Goal: Task Accomplishment & Management: Use online tool/utility

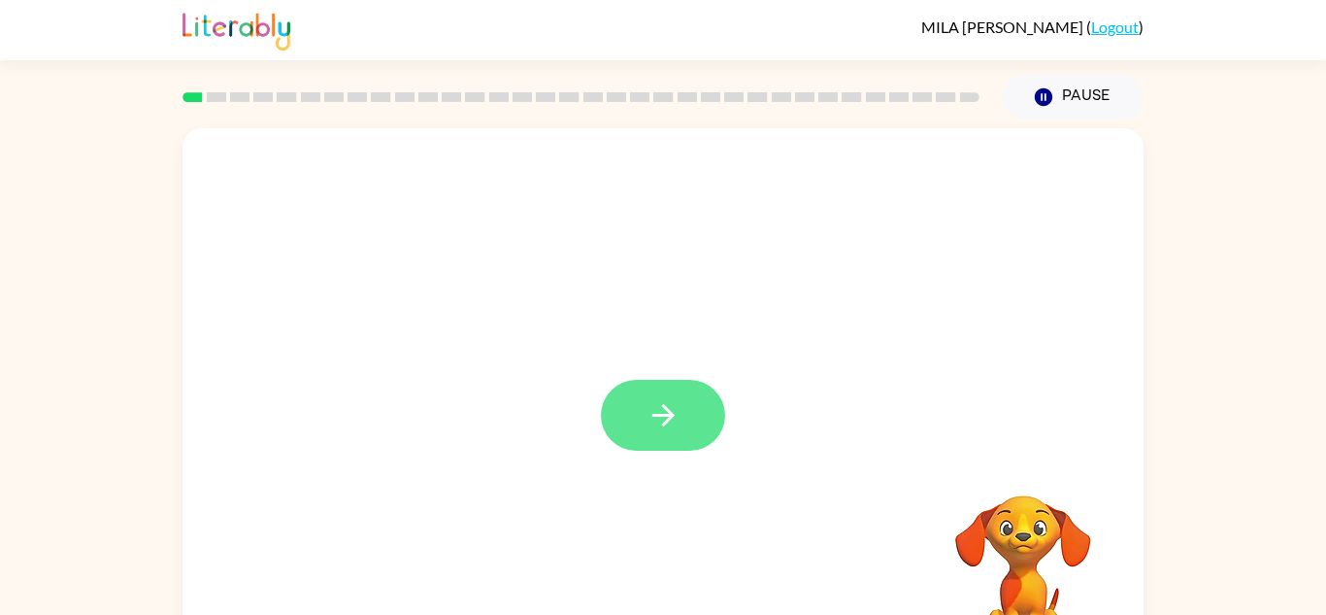
click at [670, 395] on button "button" at bounding box center [663, 415] width 124 height 71
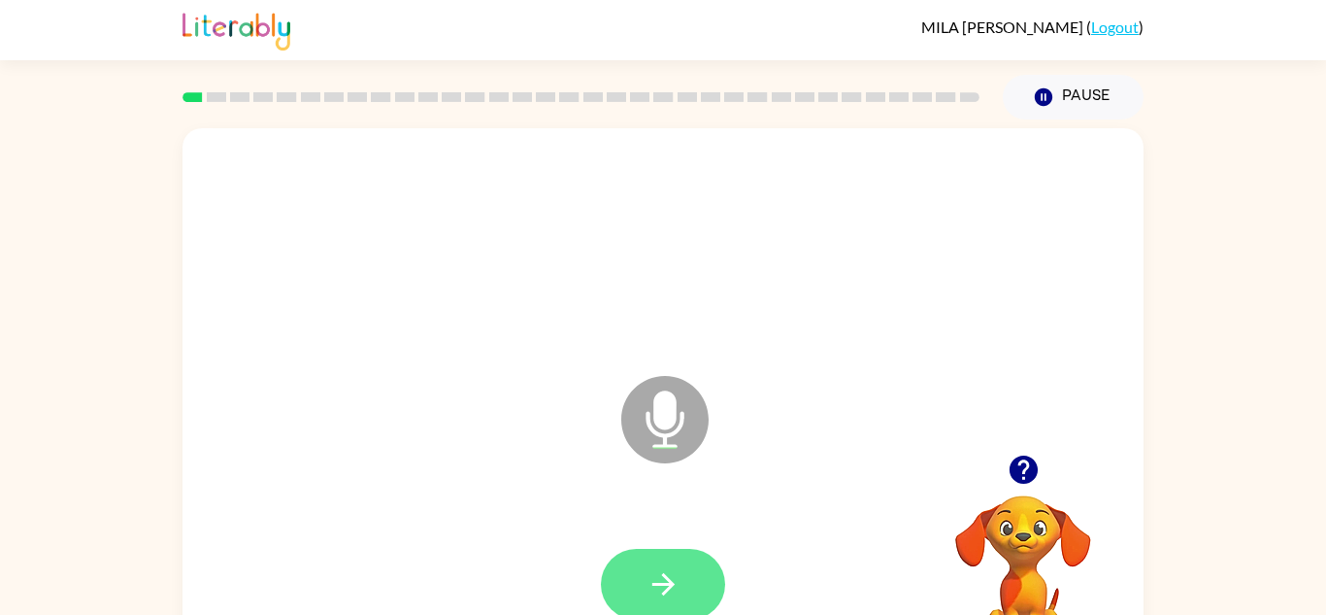
click at [684, 559] on button "button" at bounding box center [663, 584] width 124 height 71
click at [685, 575] on button "button" at bounding box center [663, 584] width 124 height 71
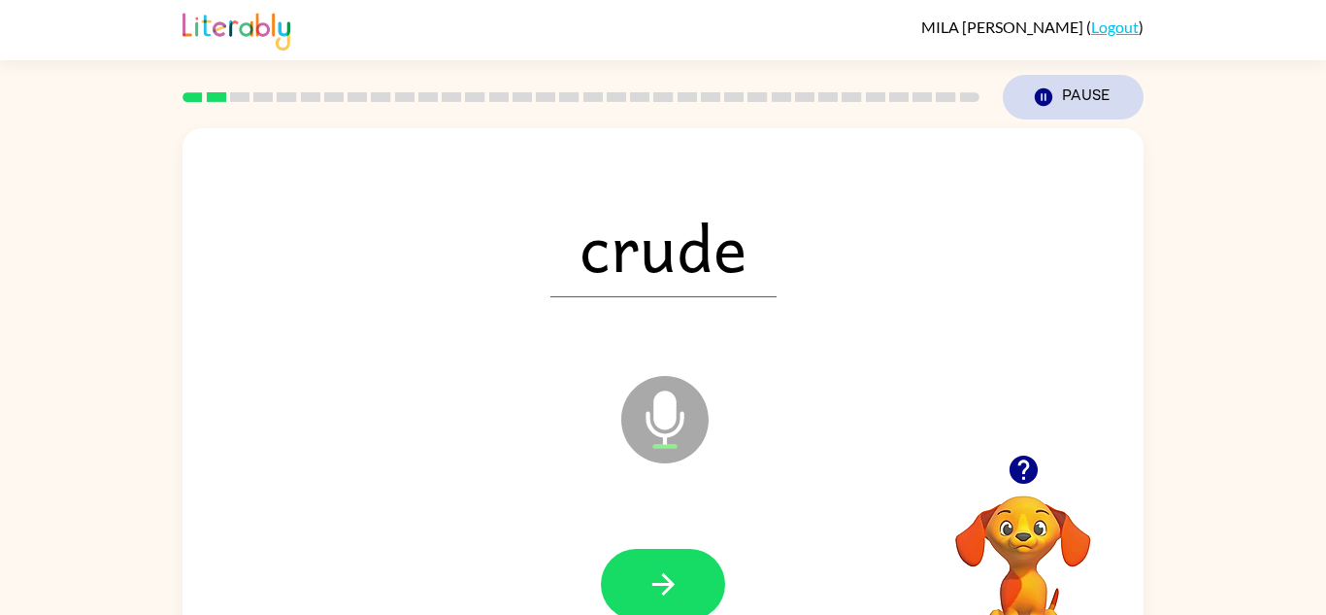
click at [1076, 95] on button "Pause Pause" at bounding box center [1073, 97] width 141 height 45
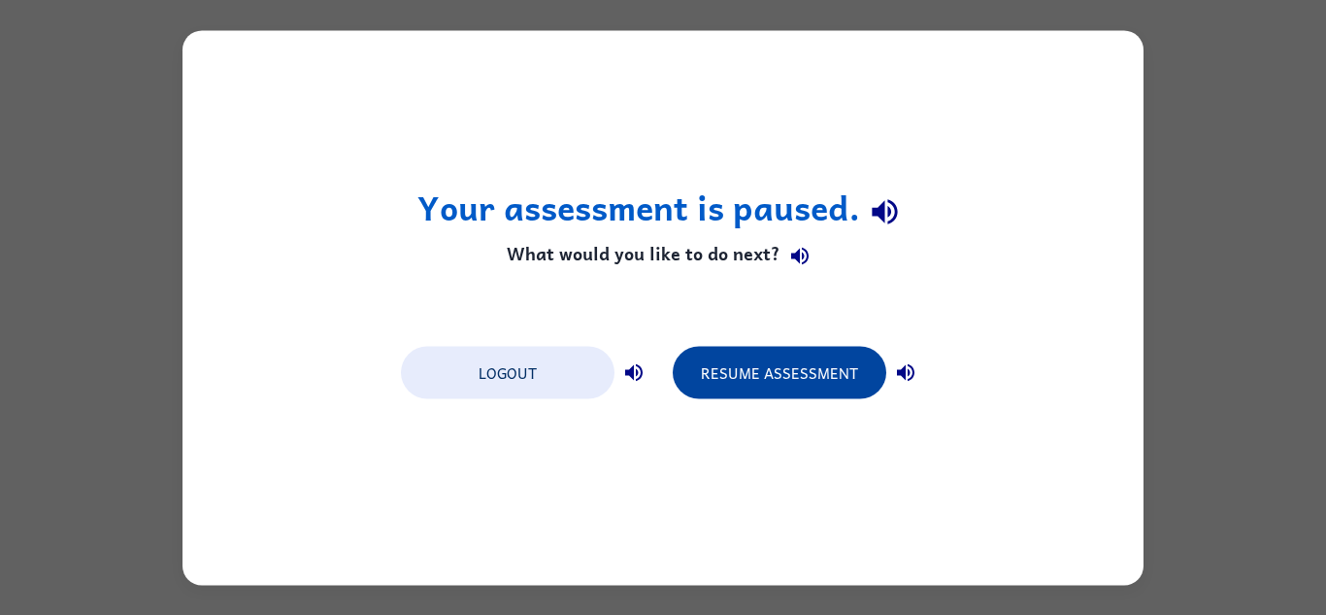
click at [786, 384] on button "Resume Assessment" at bounding box center [780, 372] width 214 height 52
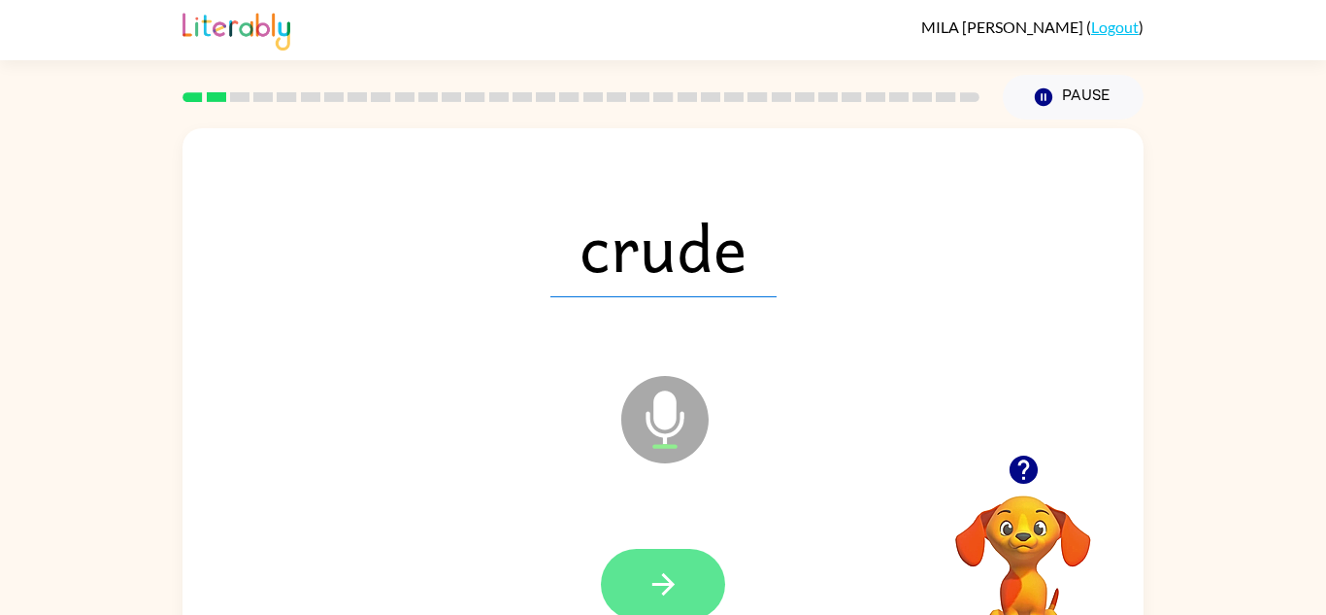
click at [682, 601] on button "button" at bounding box center [663, 584] width 124 height 71
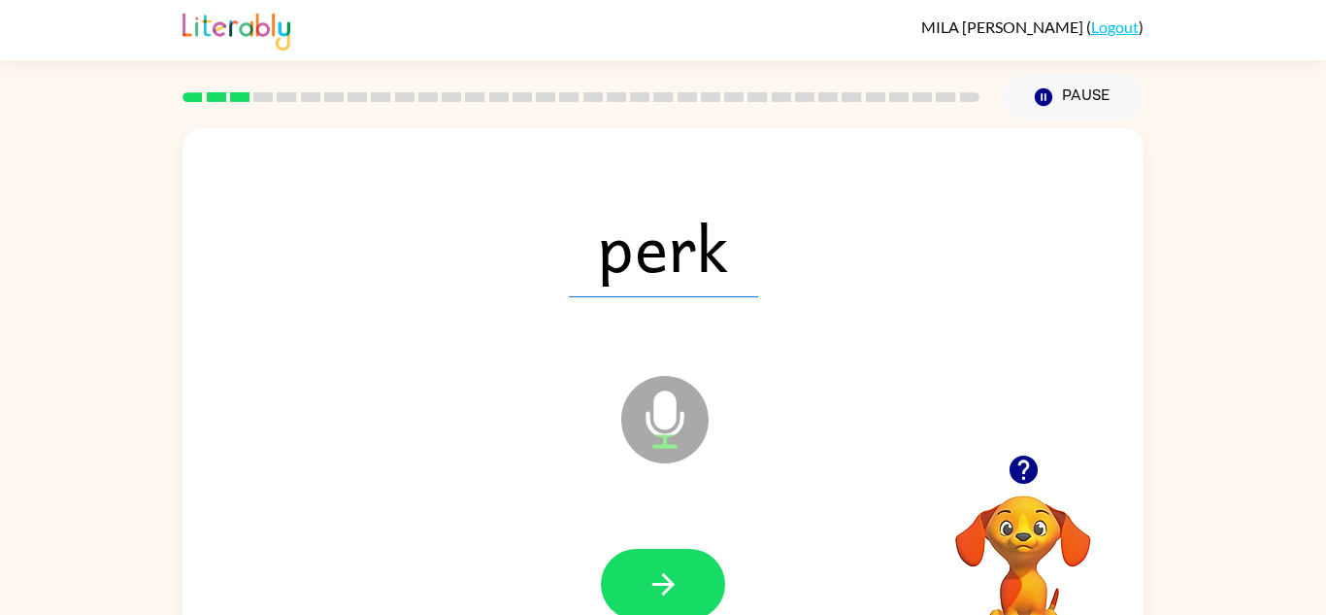
click at [682, 601] on button "button" at bounding box center [663, 584] width 124 height 71
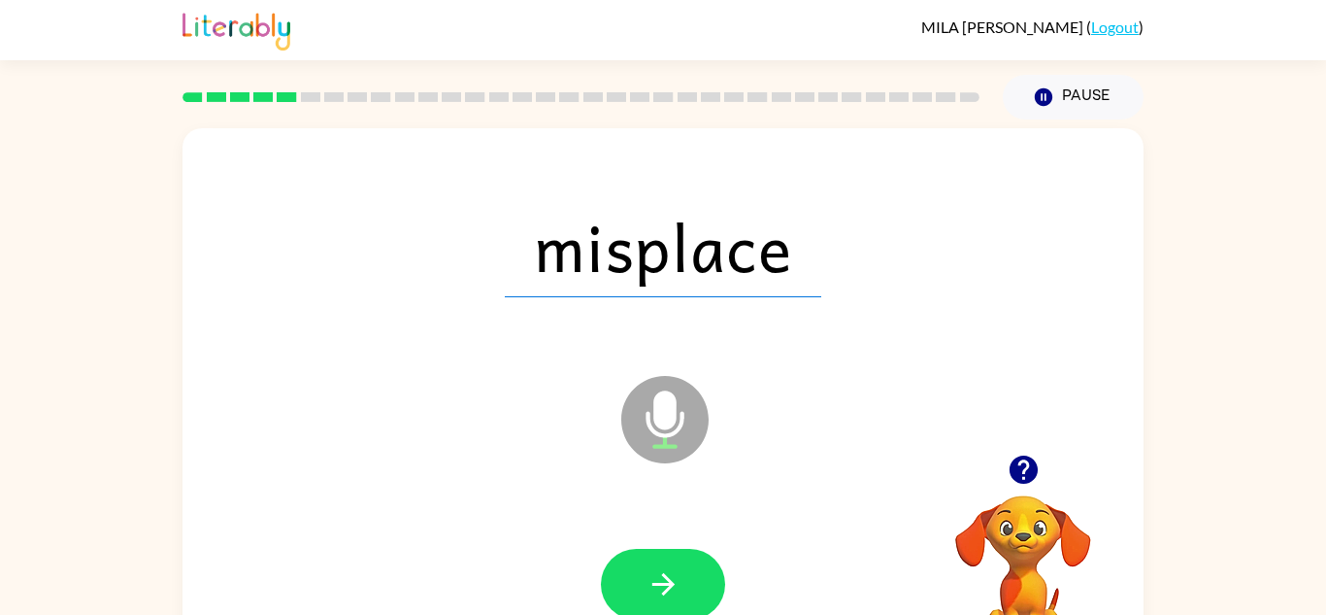
click at [682, 601] on button "button" at bounding box center [663, 584] width 124 height 71
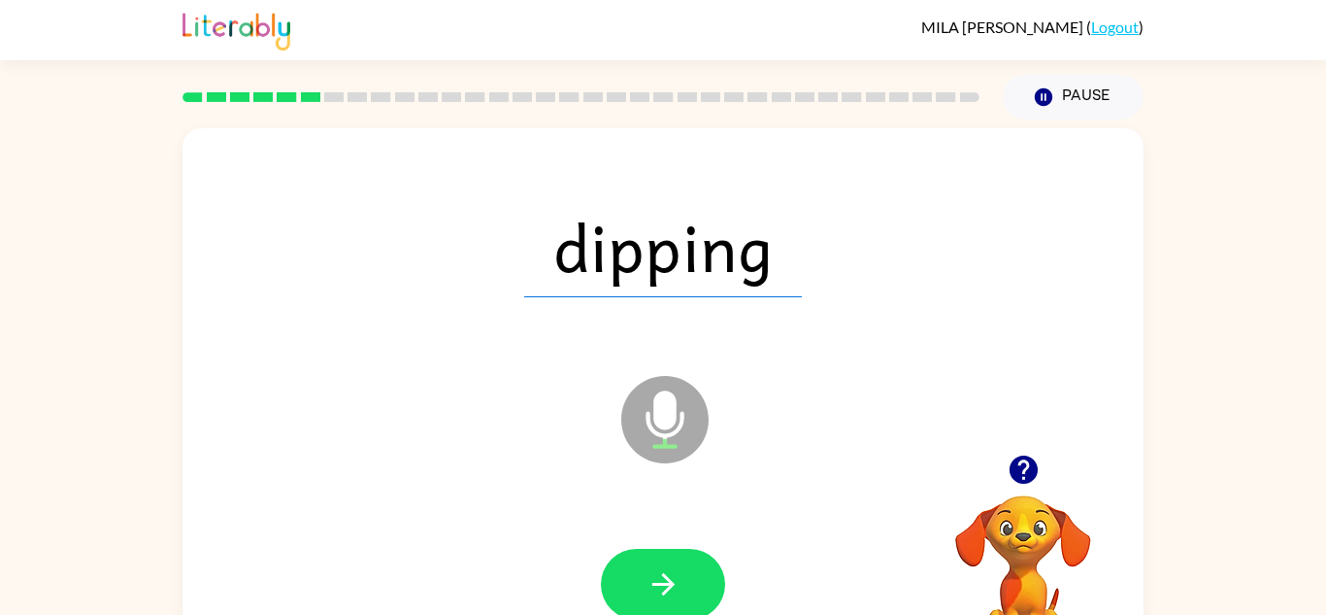
click at [682, 601] on button "button" at bounding box center [663, 584] width 124 height 71
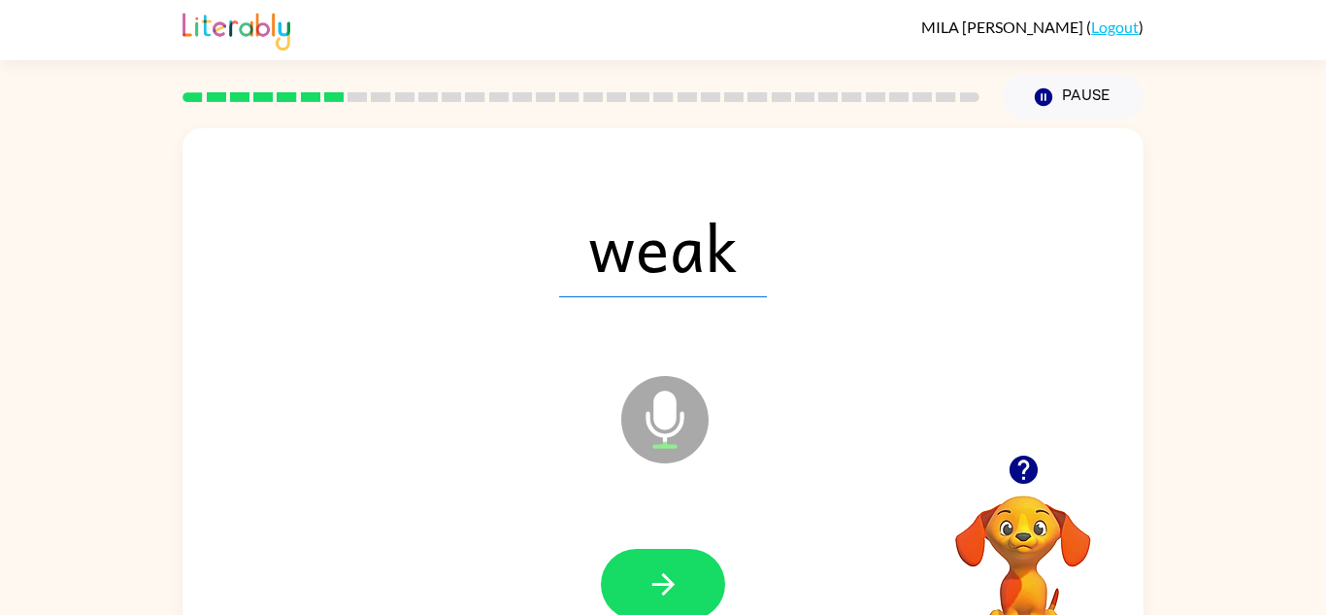
click at [682, 601] on button "button" at bounding box center [663, 584] width 124 height 71
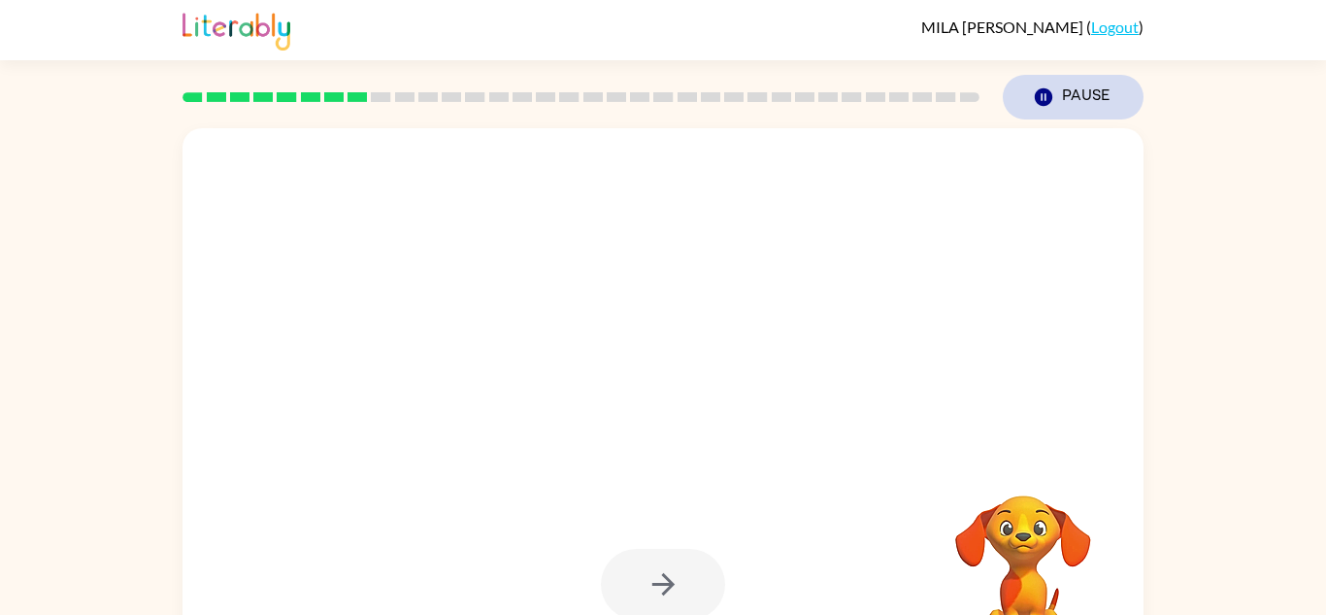
click at [1092, 89] on button "Pause Pause" at bounding box center [1073, 97] width 141 height 45
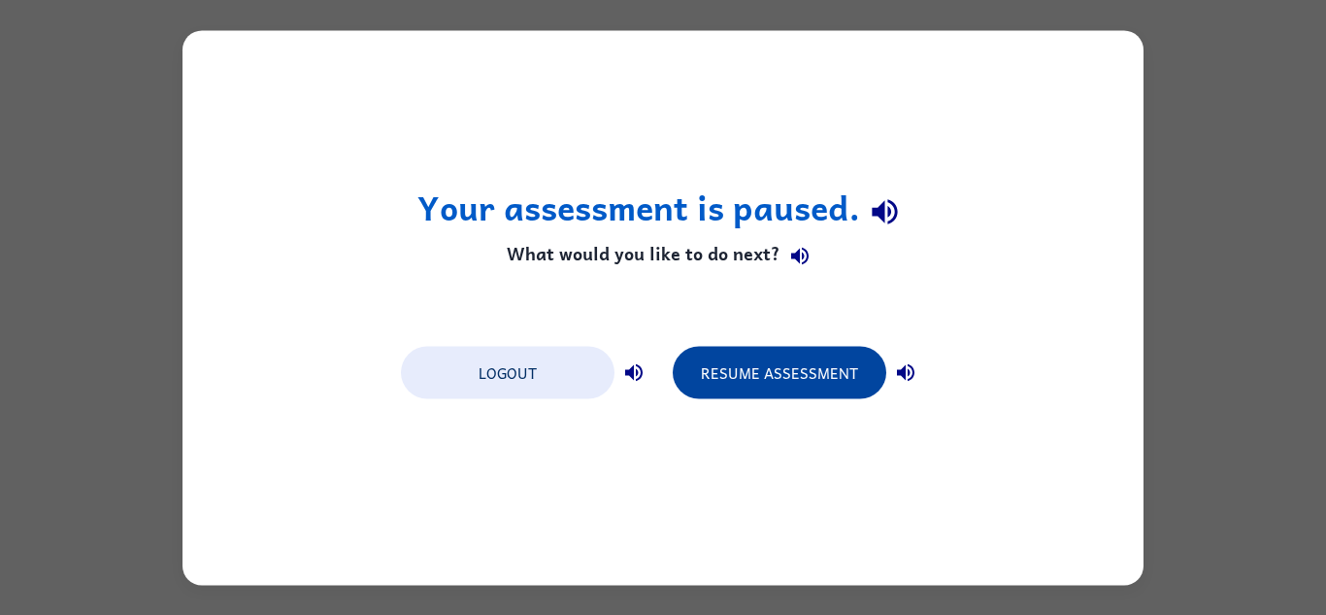
click at [773, 386] on button "Resume Assessment" at bounding box center [780, 372] width 214 height 52
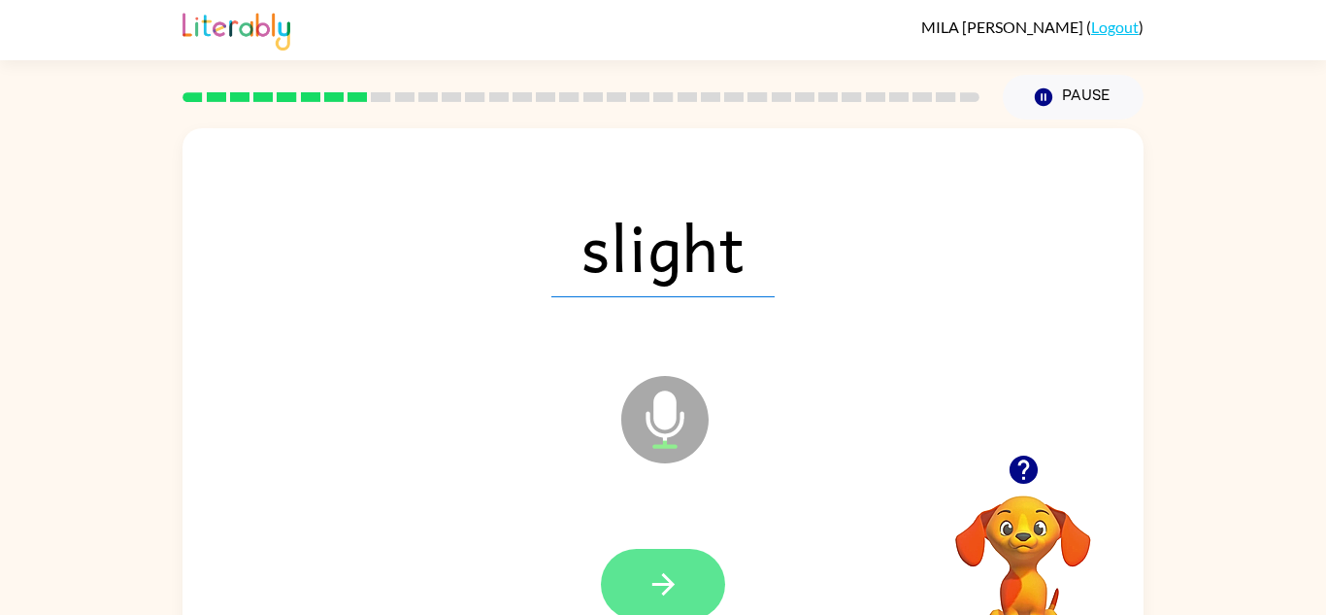
click at [677, 552] on button "button" at bounding box center [663, 584] width 124 height 71
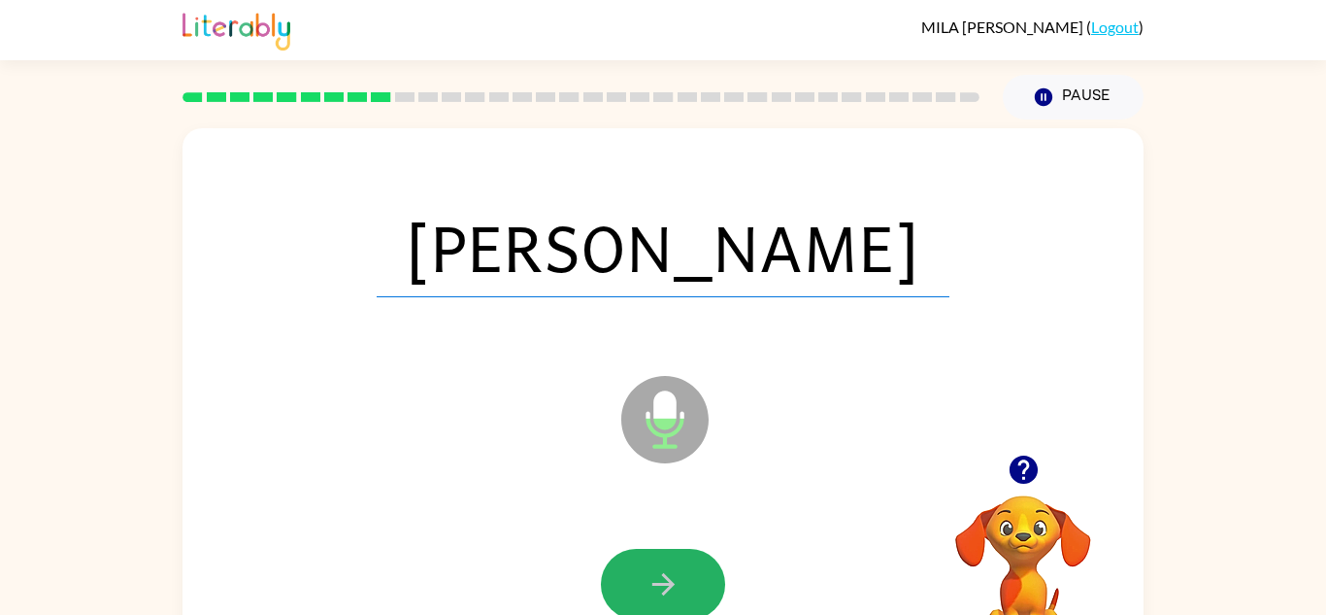
click at [677, 552] on button "button" at bounding box center [663, 584] width 124 height 71
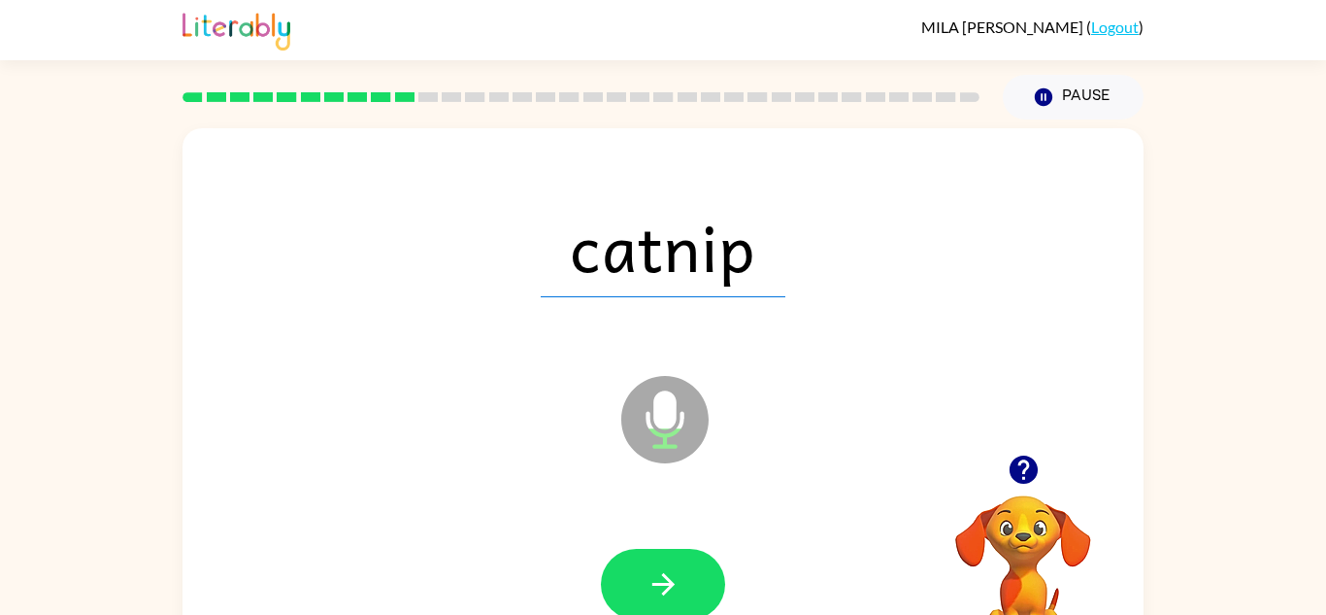
click at [677, 552] on button "button" at bounding box center [663, 584] width 124 height 71
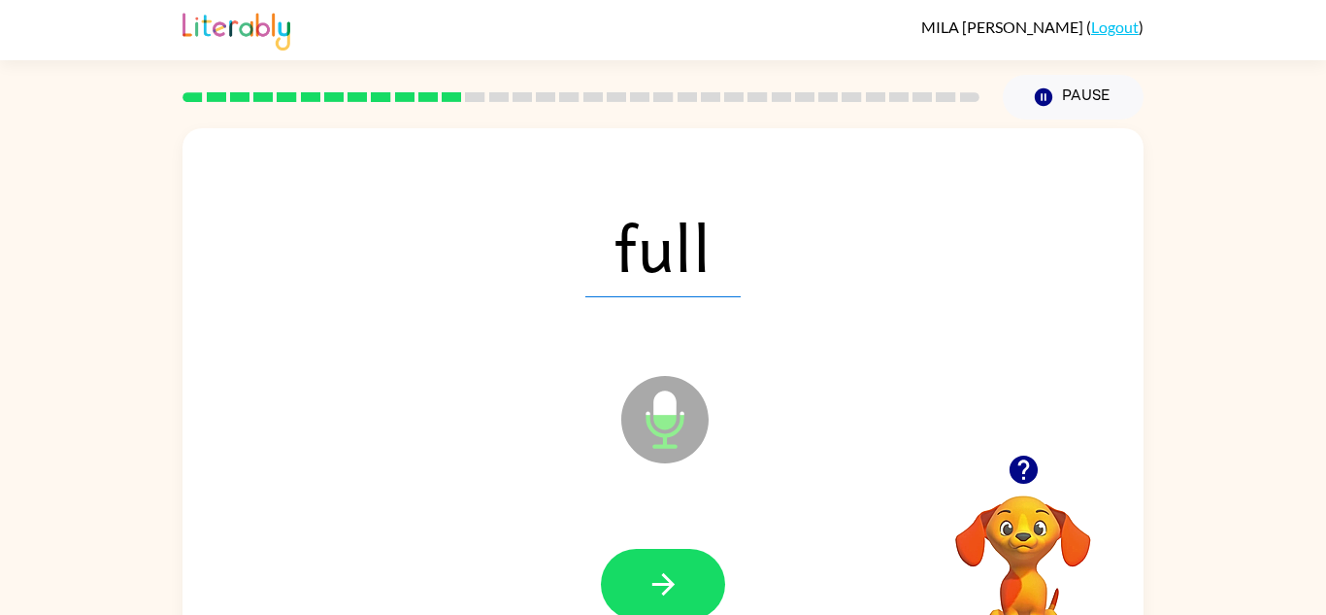
click at [677, 552] on button "button" at bounding box center [663, 584] width 124 height 71
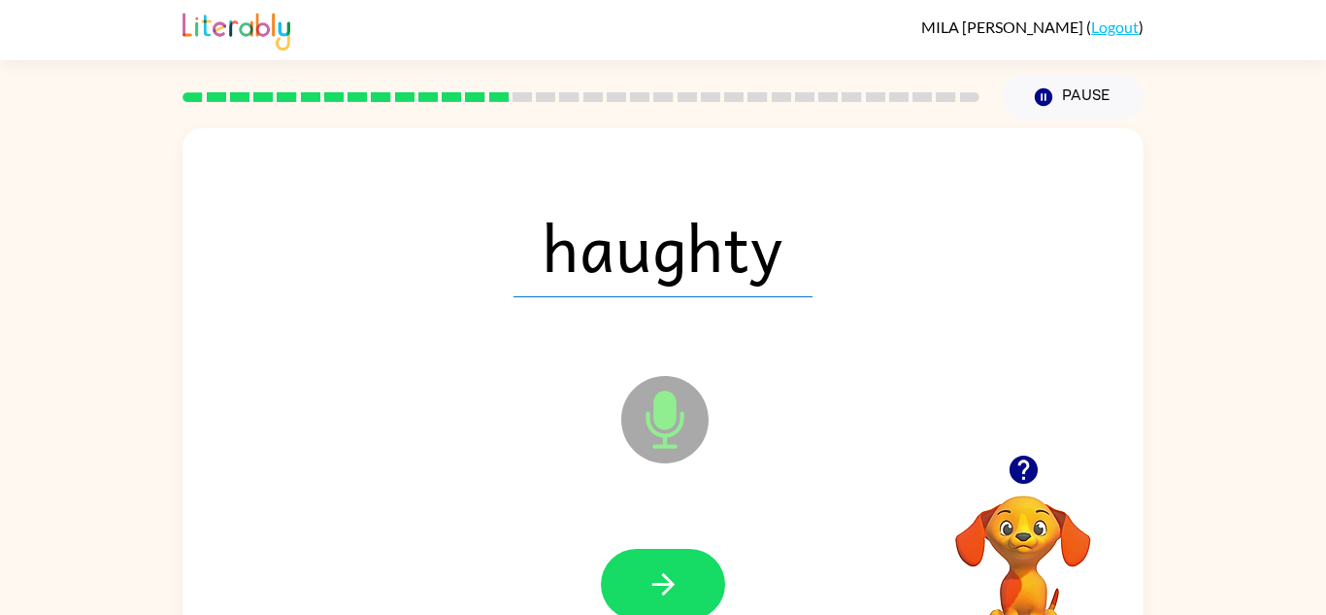
click at [677, 552] on button "button" at bounding box center [663, 584] width 124 height 71
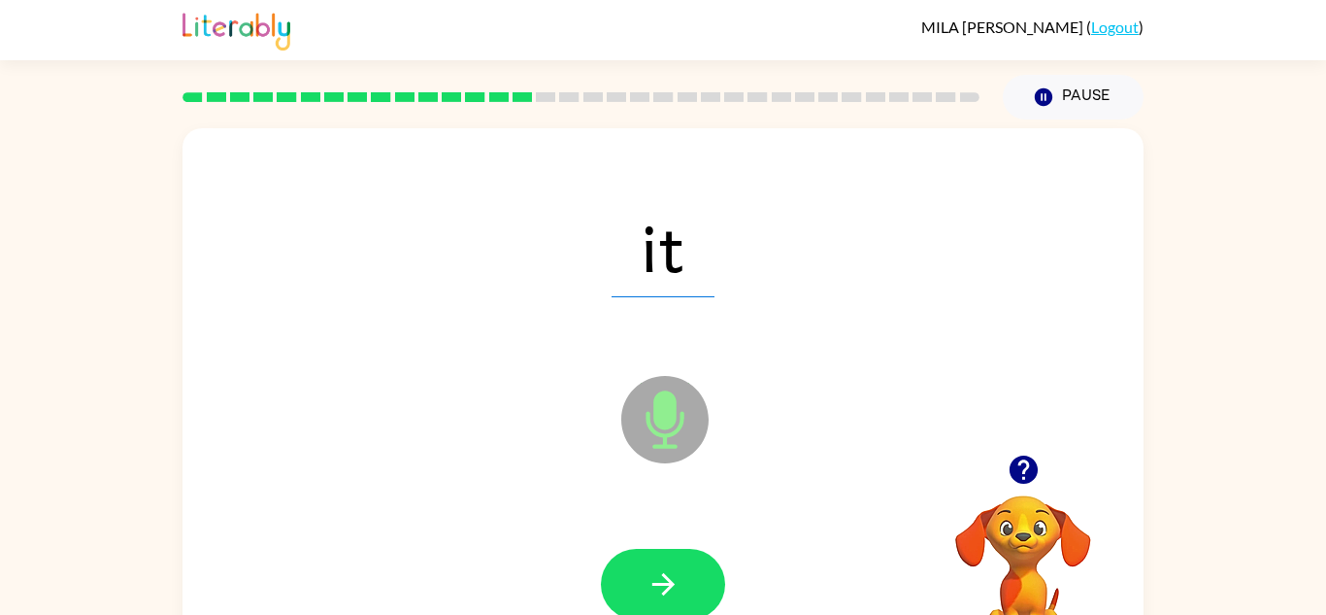
click at [677, 552] on button "button" at bounding box center [663, 584] width 124 height 71
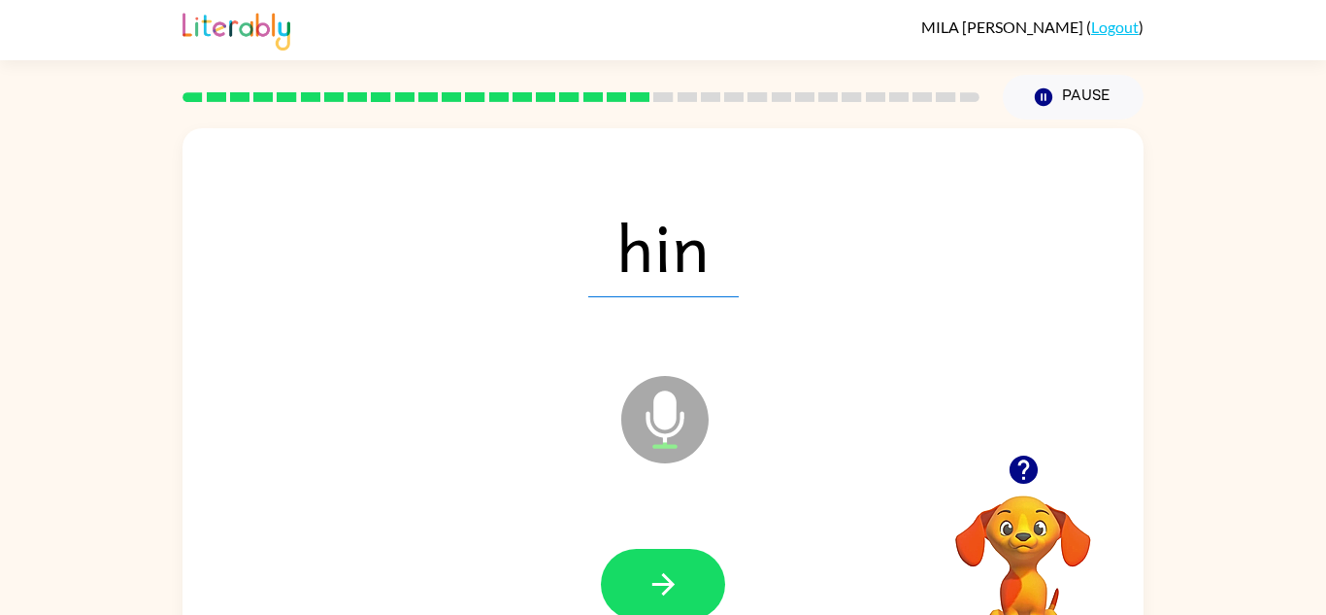
click at [677, 552] on button "button" at bounding box center [663, 584] width 124 height 71
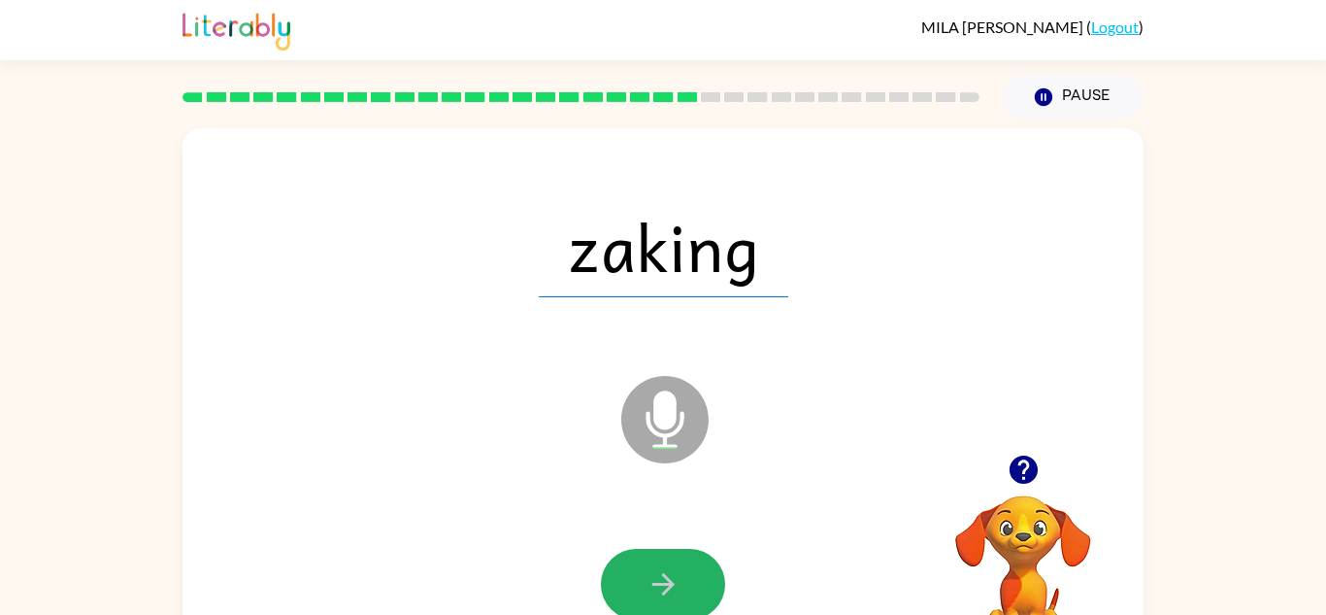
click at [677, 552] on button "button" at bounding box center [663, 584] width 124 height 71
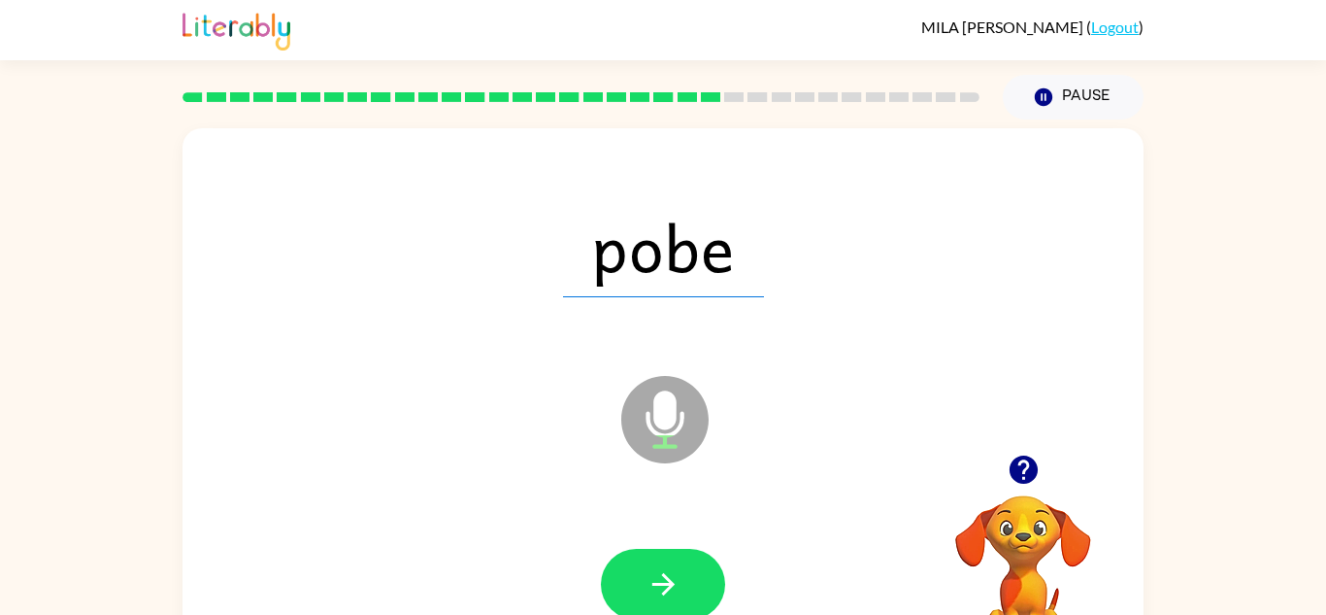
click at [677, 552] on button "button" at bounding box center [663, 584] width 124 height 71
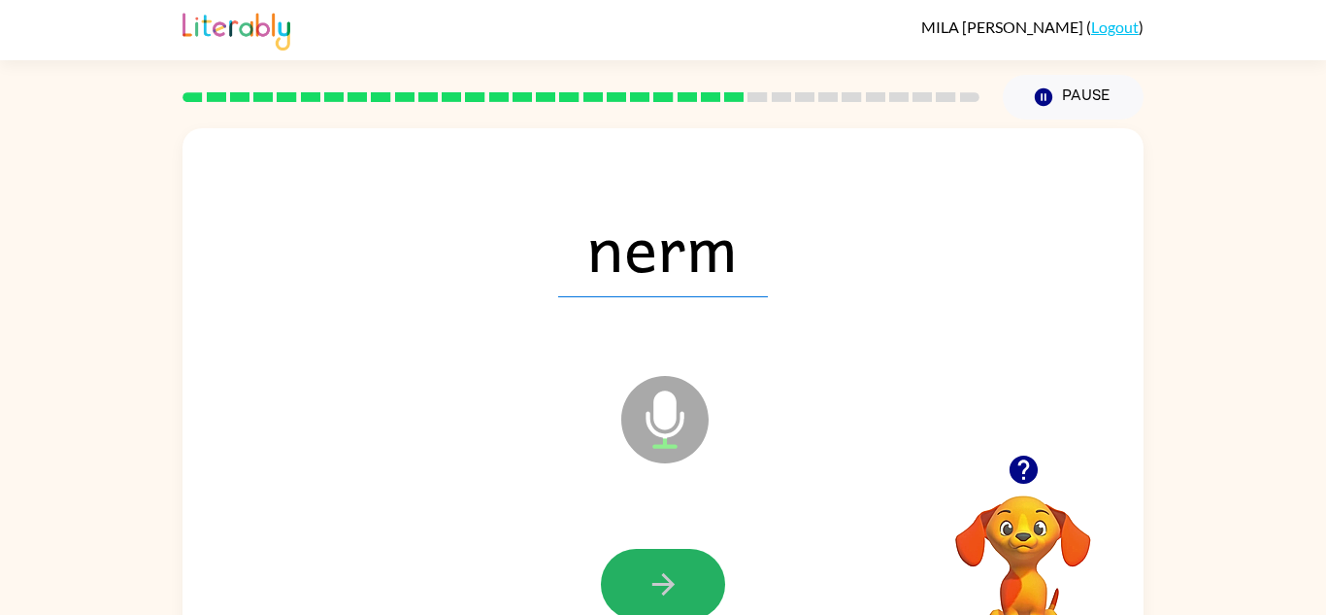
click at [677, 552] on button "button" at bounding box center [663, 584] width 124 height 71
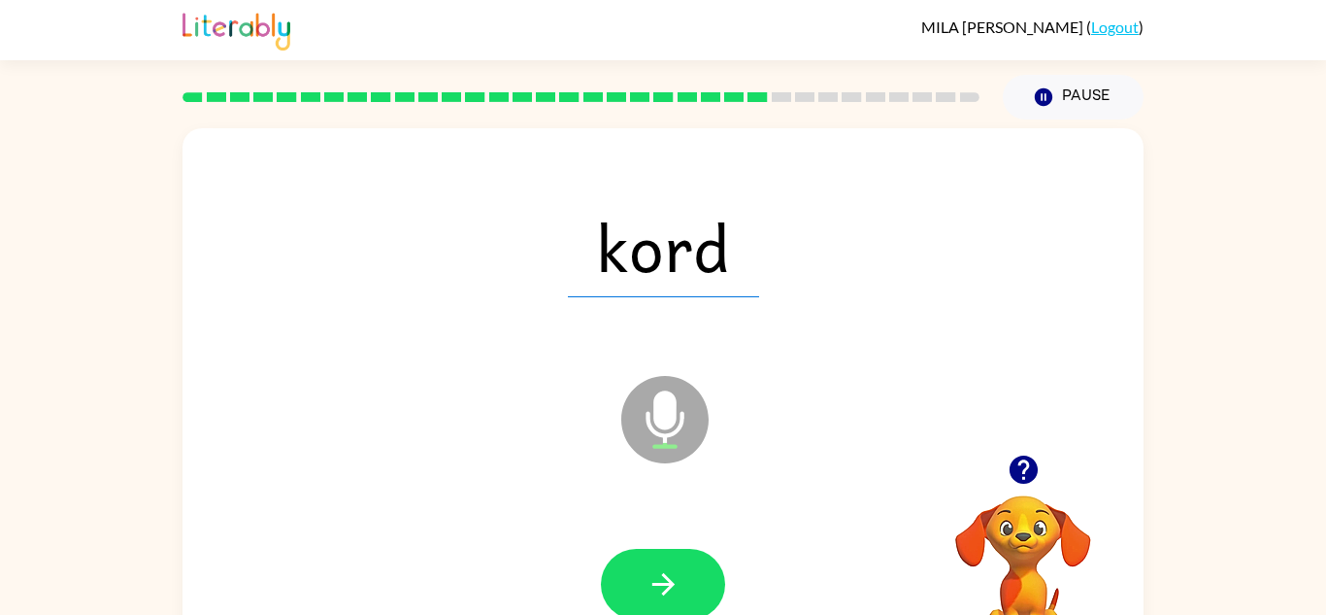
click at [677, 552] on button "button" at bounding box center [663, 584] width 124 height 71
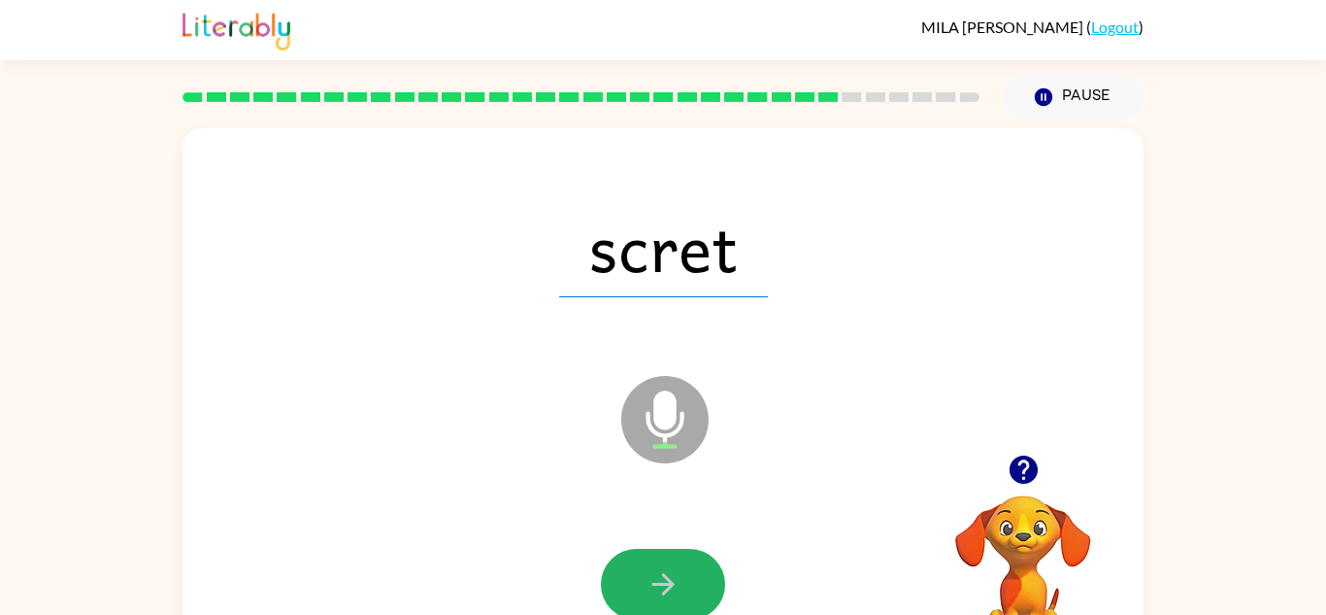
click at [677, 552] on button "button" at bounding box center [663, 584] width 124 height 71
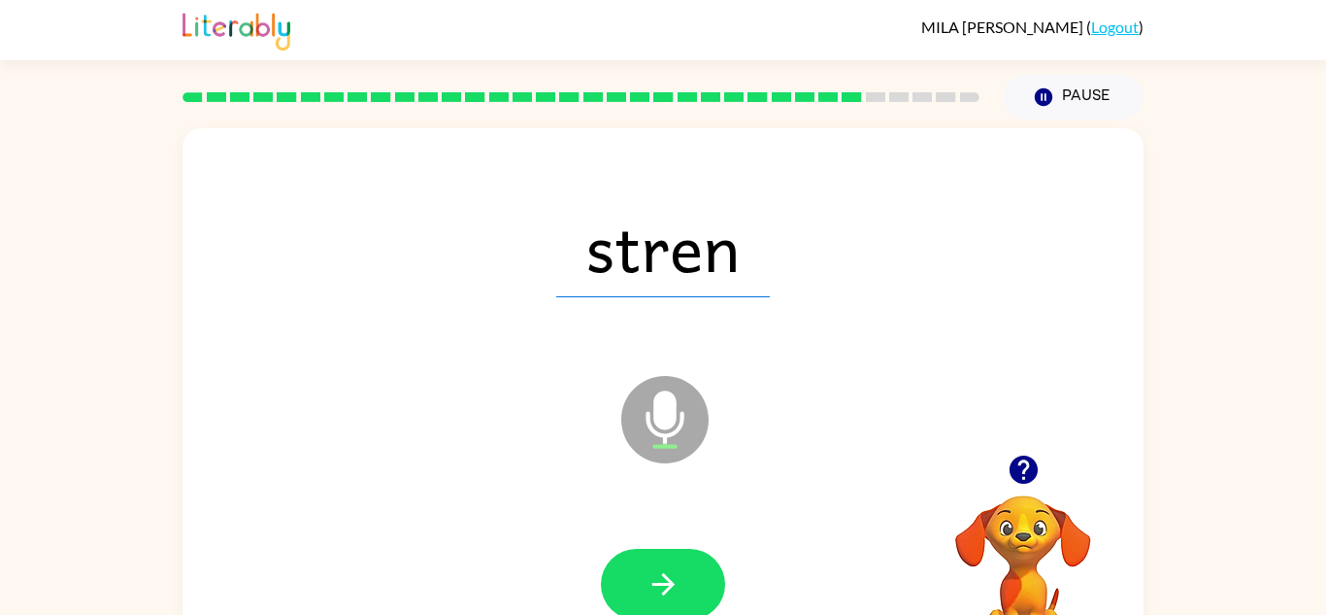
click at [677, 552] on button "button" at bounding box center [663, 584] width 124 height 71
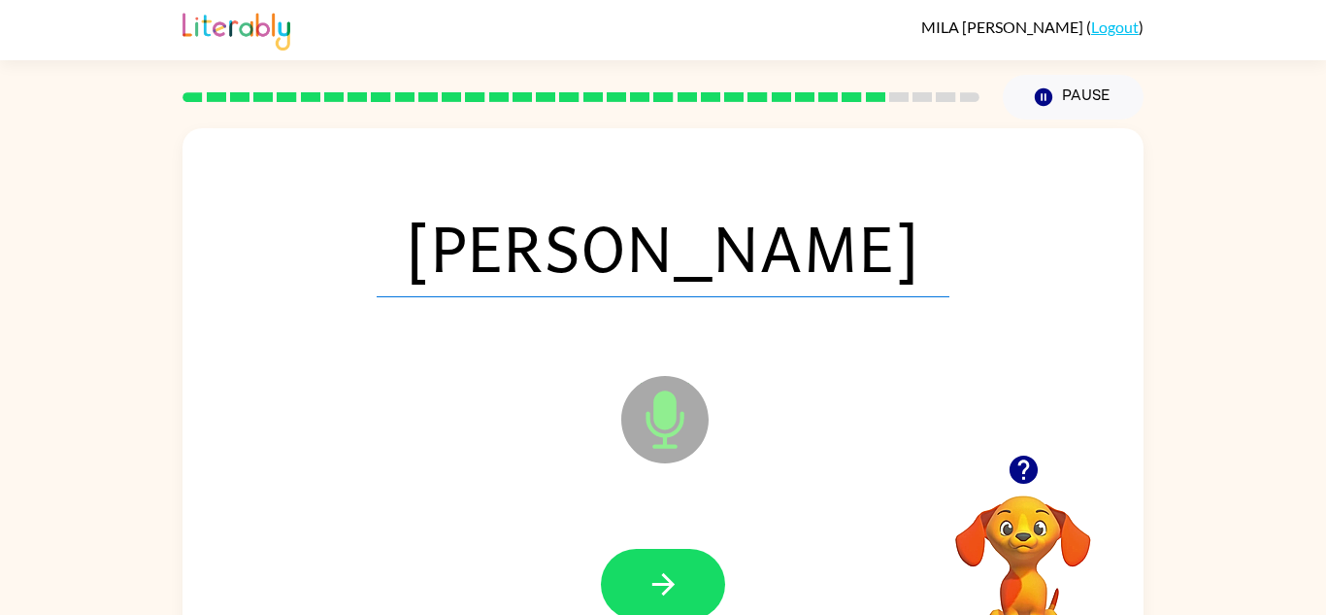
click at [677, 552] on button "button" at bounding box center [663, 584] width 124 height 71
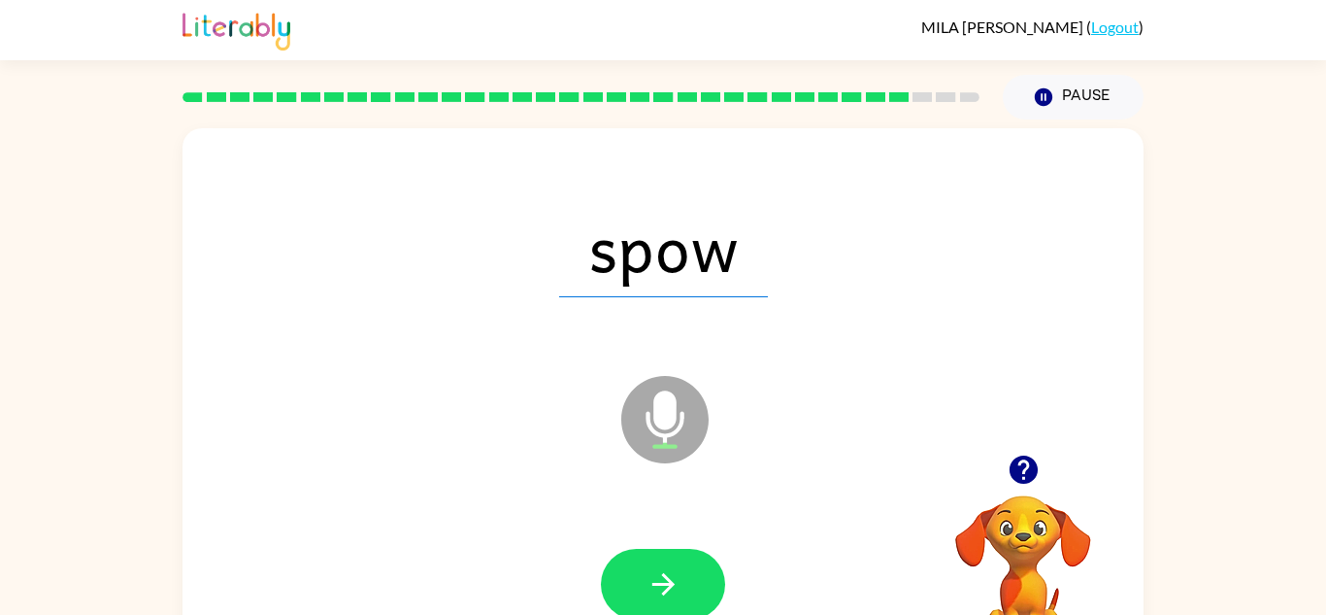
click at [677, 552] on button "button" at bounding box center [663, 584] width 124 height 71
